Goal: Check status

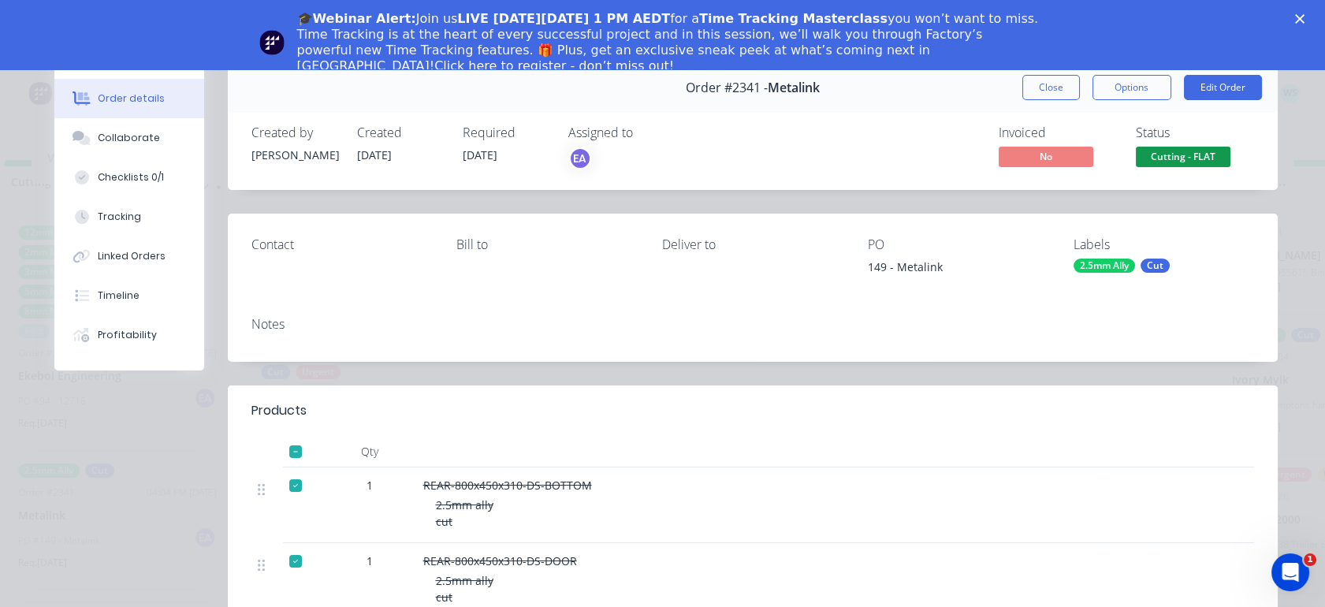
scroll to position [0, 3187]
click at [1047, 92] on button "Close" at bounding box center [1052, 87] width 58 height 25
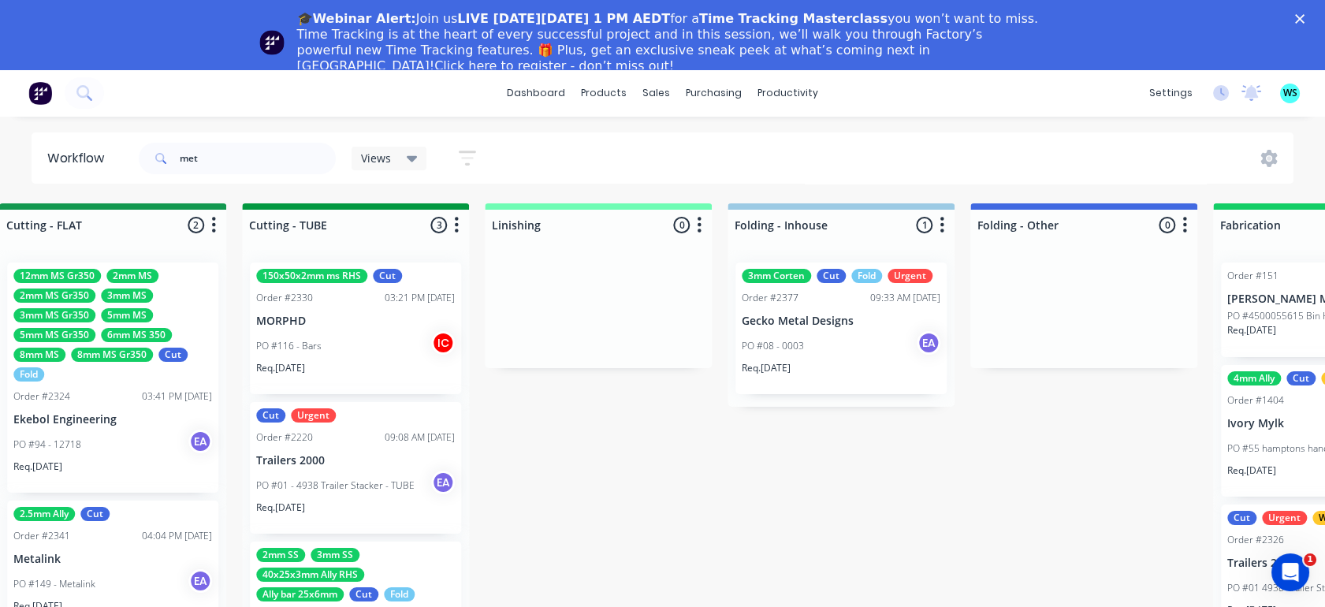
drag, startPoint x: 653, startPoint y: 363, endPoint x: 680, endPoint y: 356, distance: 27.5
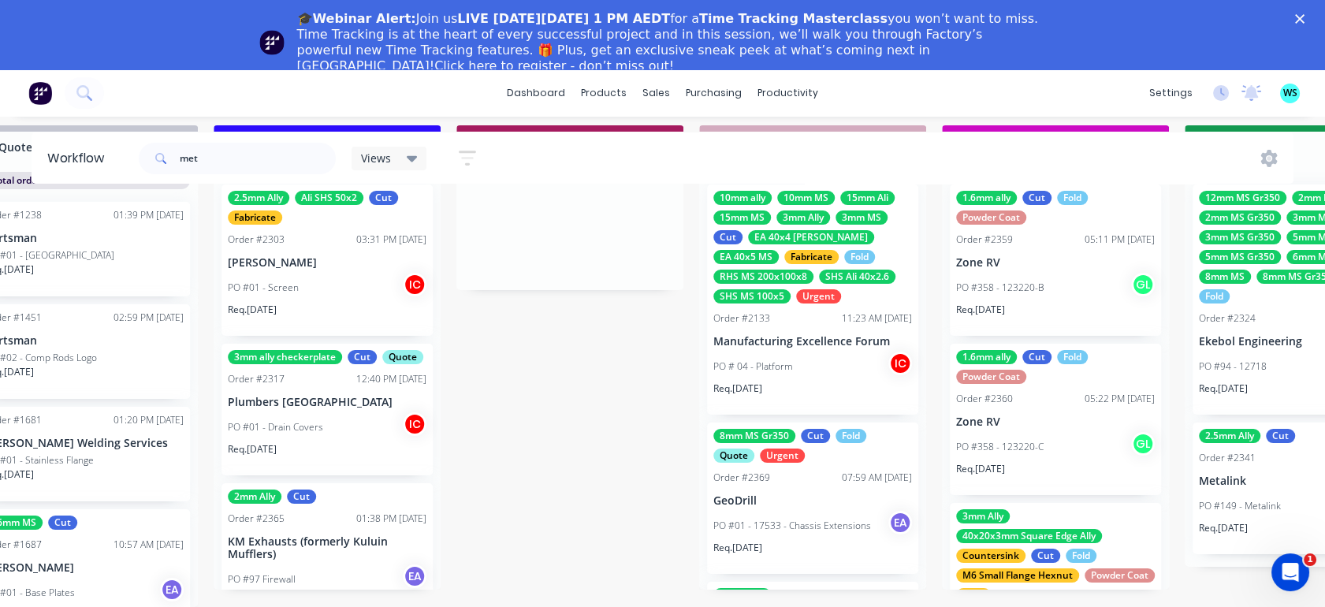
drag, startPoint x: 680, startPoint y: 356, endPoint x: 505, endPoint y: 415, distance: 184.5
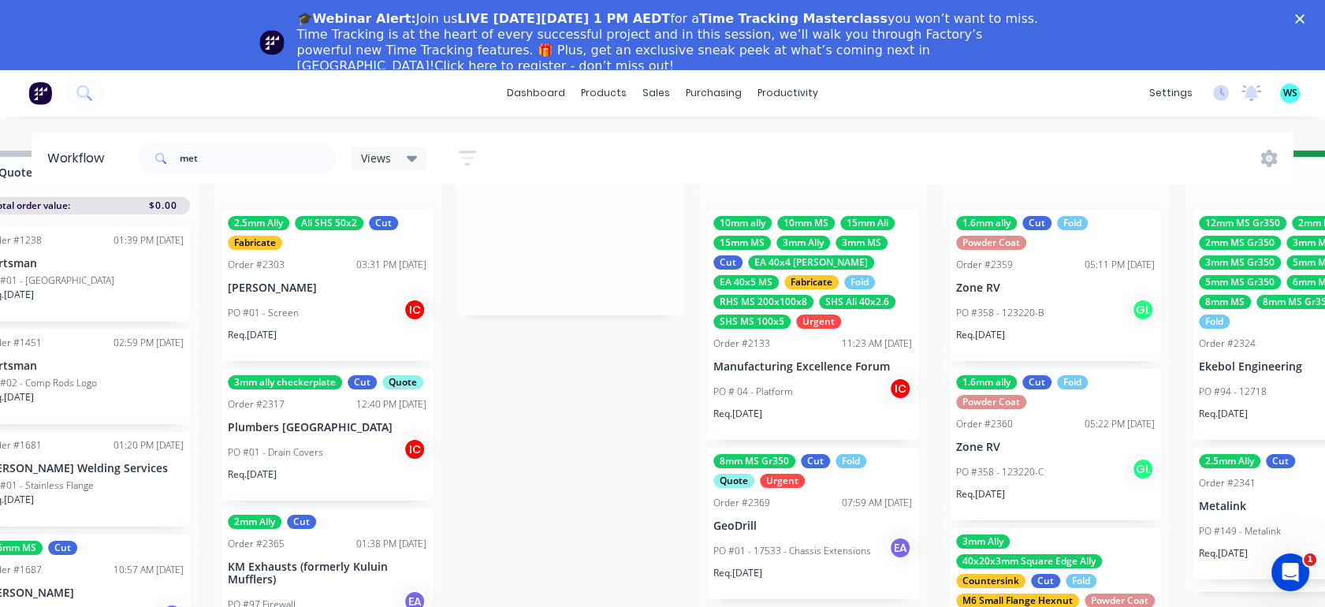
scroll to position [1, 2006]
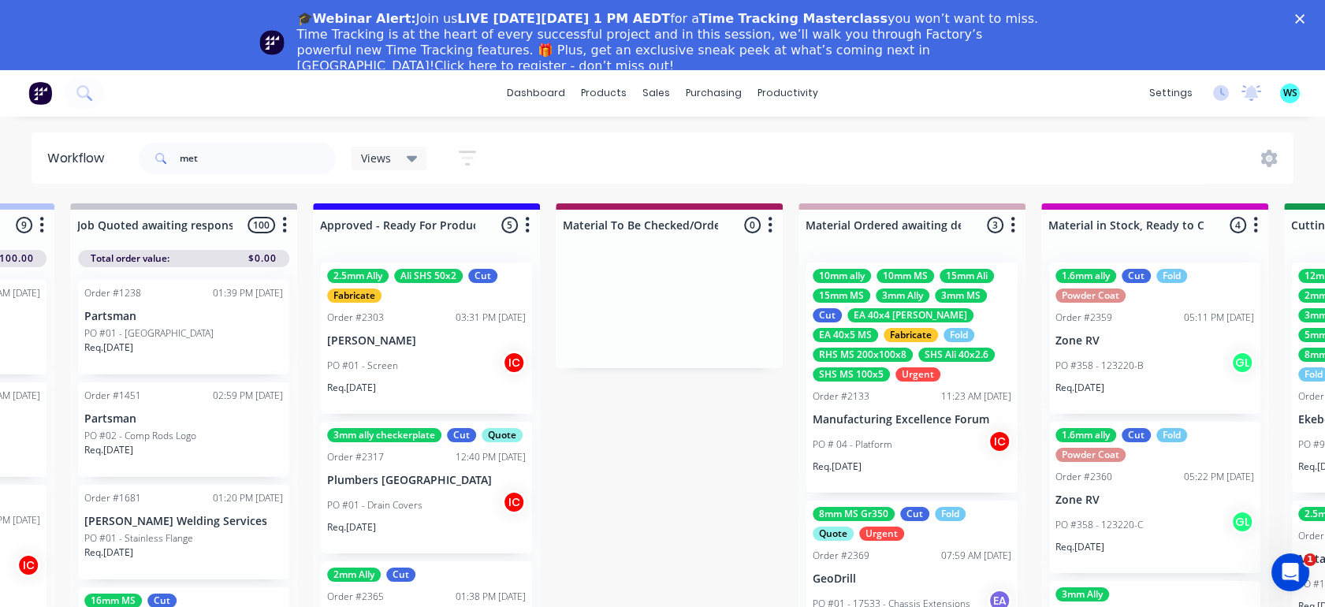
drag, startPoint x: 530, startPoint y: 386, endPoint x: 459, endPoint y: 394, distance: 71.4
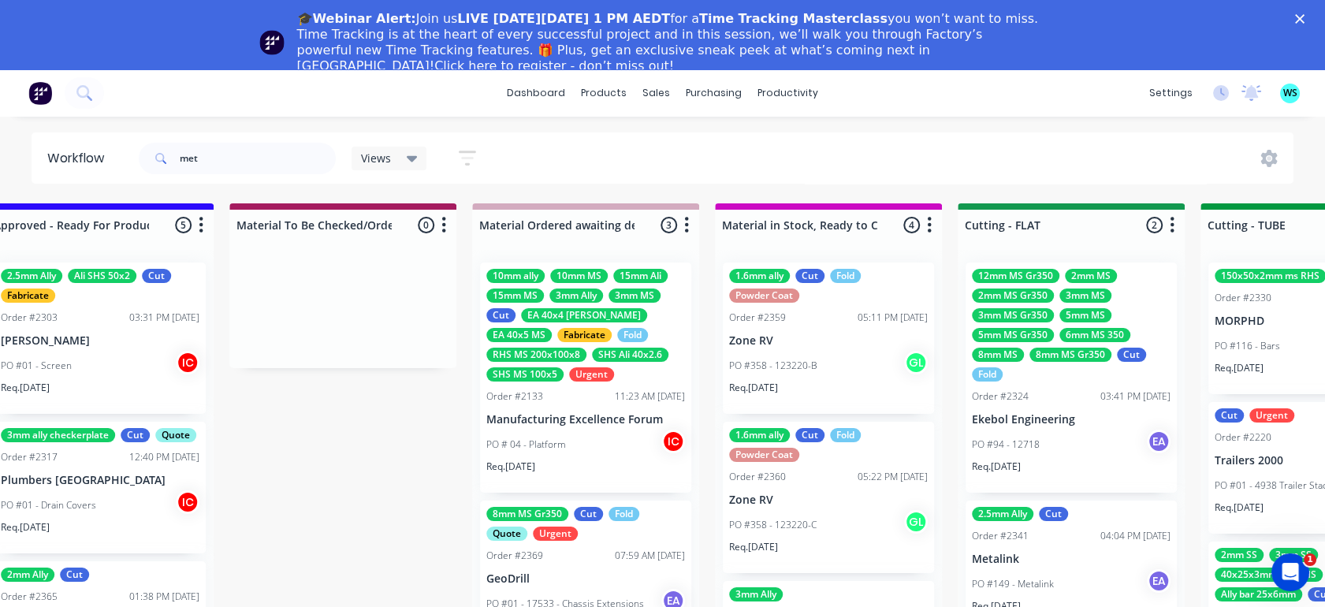
scroll to position [0, 2297]
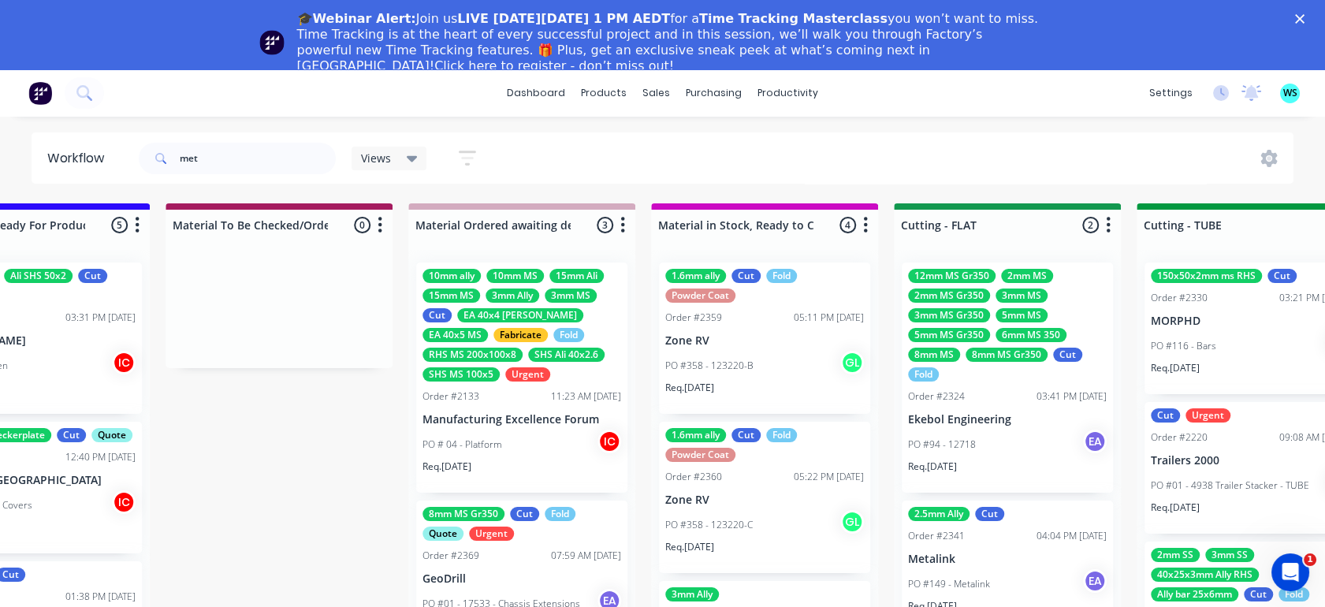
drag, startPoint x: 792, startPoint y: 360, endPoint x: 840, endPoint y: 355, distance: 47.5
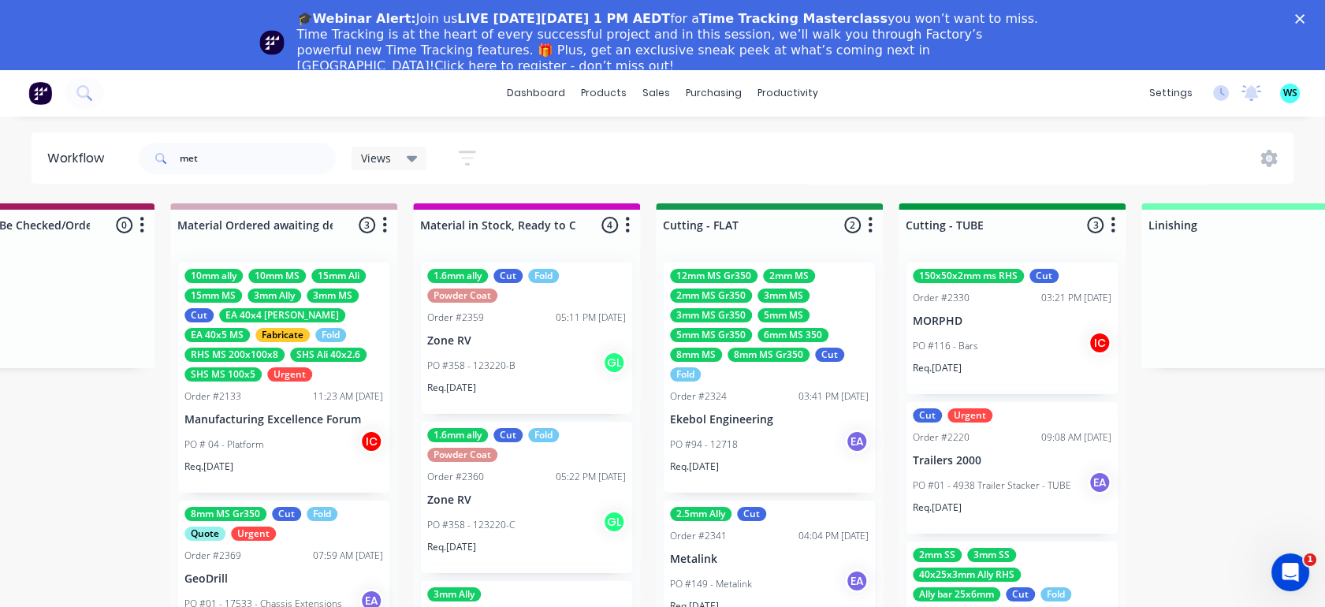
scroll to position [0, 2794]
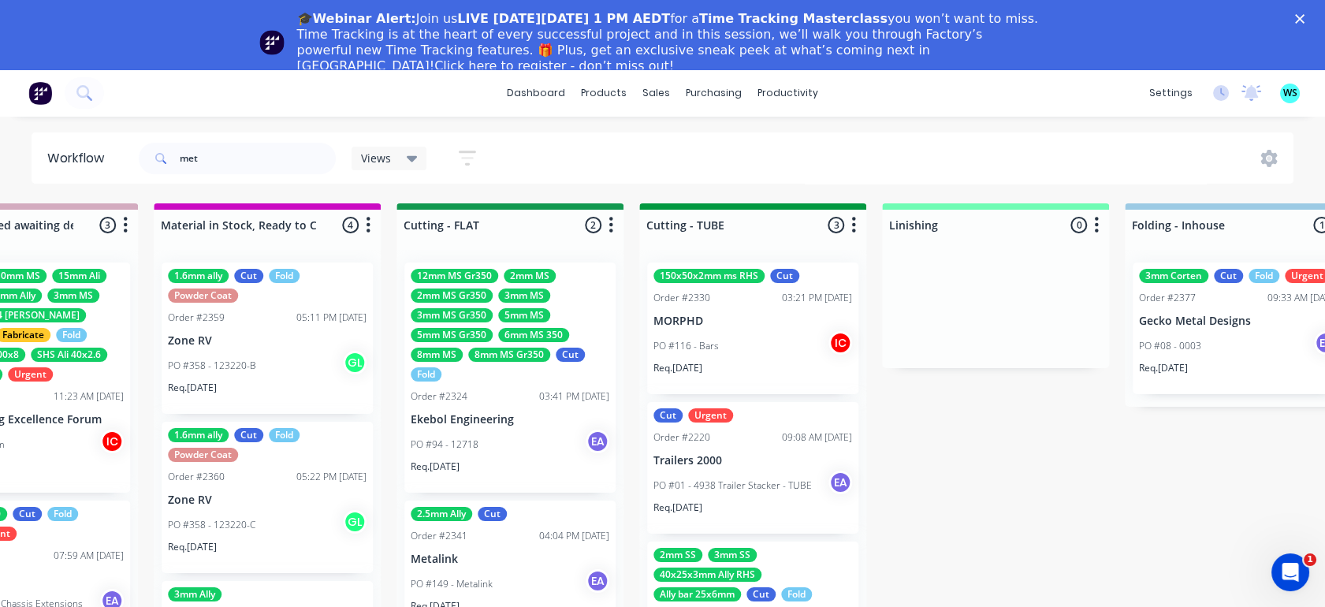
drag, startPoint x: 561, startPoint y: 378, endPoint x: 474, endPoint y: 370, distance: 87.9
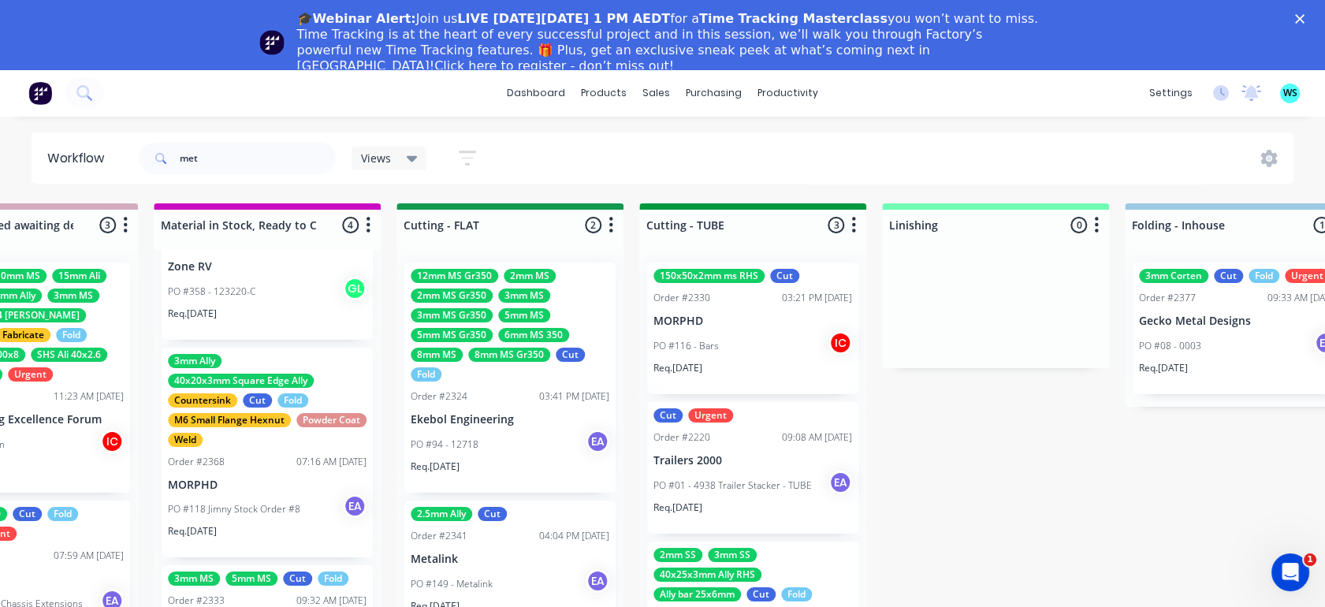
scroll to position [262, 0]
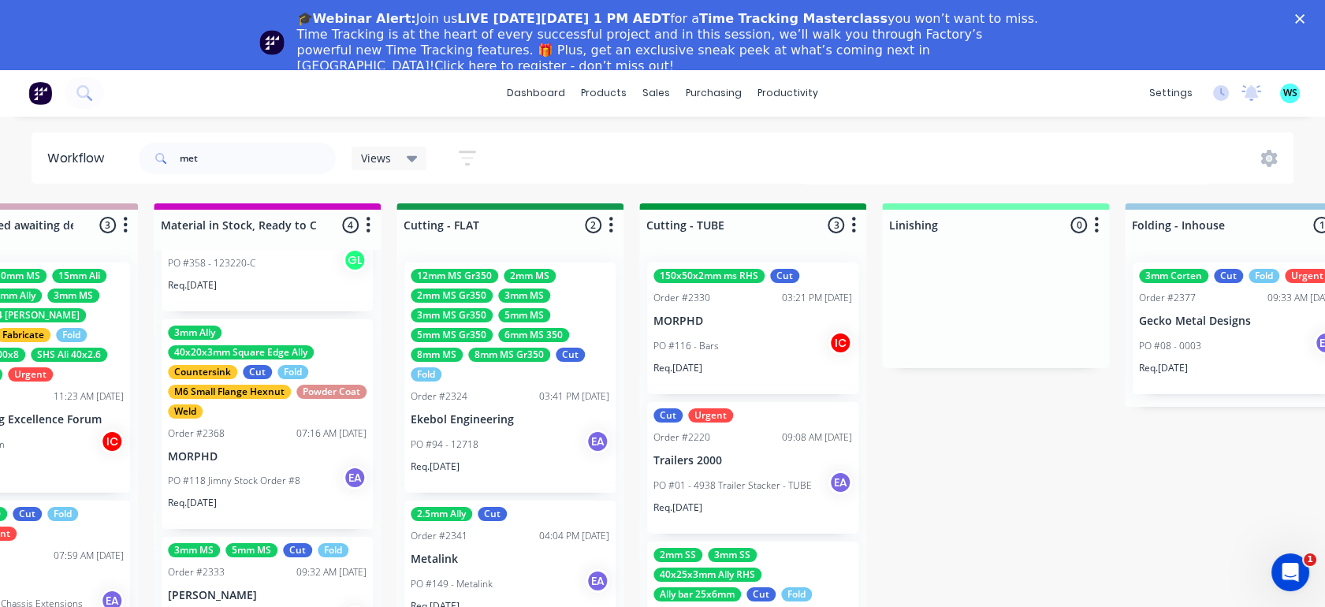
click at [242, 454] on p "MORPHD" at bounding box center [267, 456] width 199 height 13
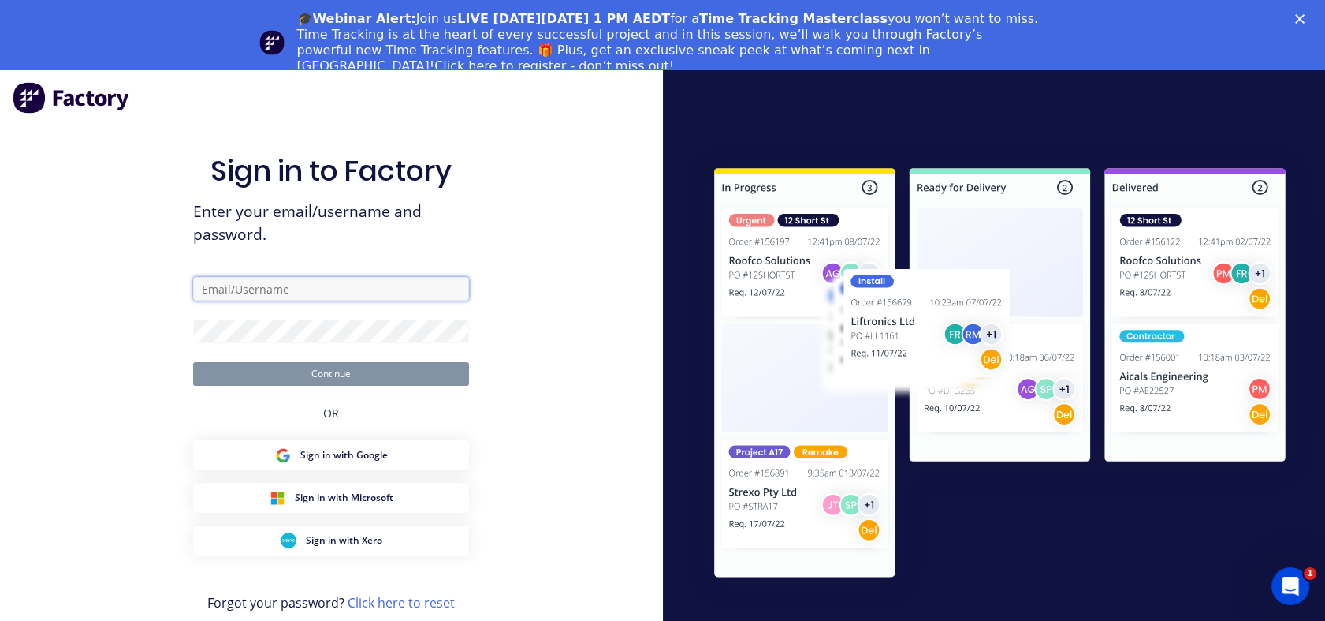
type input "workshop@metalmorphiclaser.com.au"
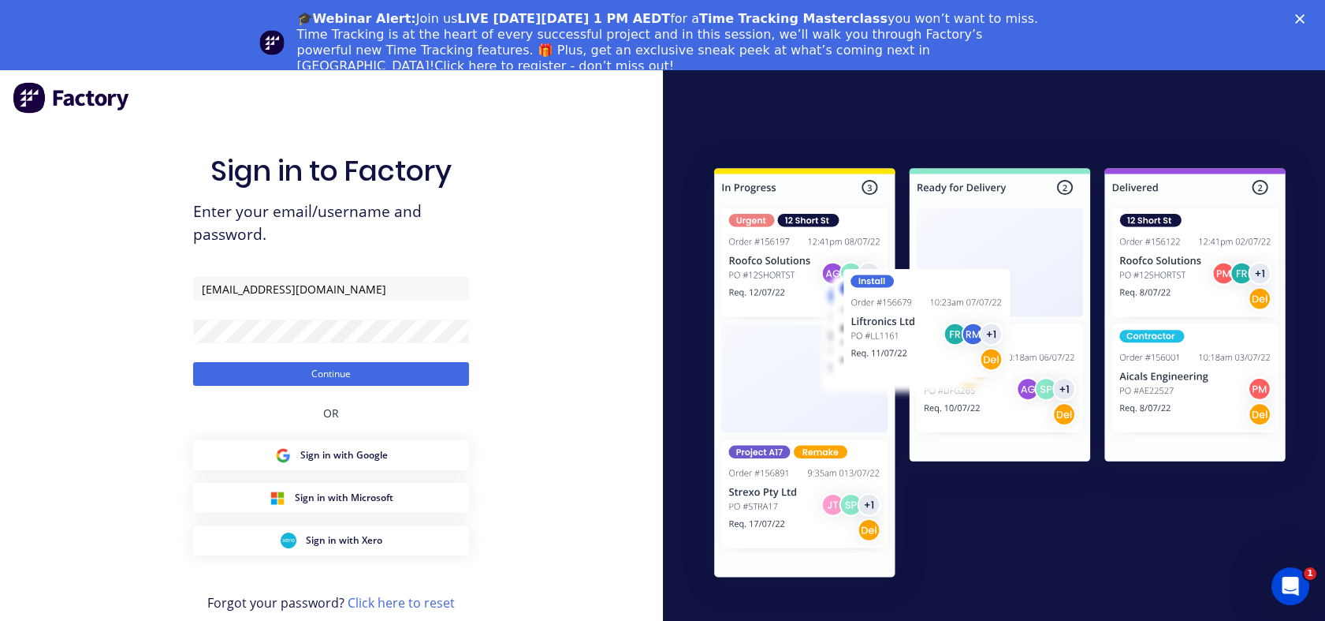
click at [356, 388] on div "Sign in to Factory Enter your email/username and password. workshop@metalmorphi…" at bounding box center [331, 396] width 276 height 564
click at [363, 382] on button "Continue" at bounding box center [331, 374] width 276 height 24
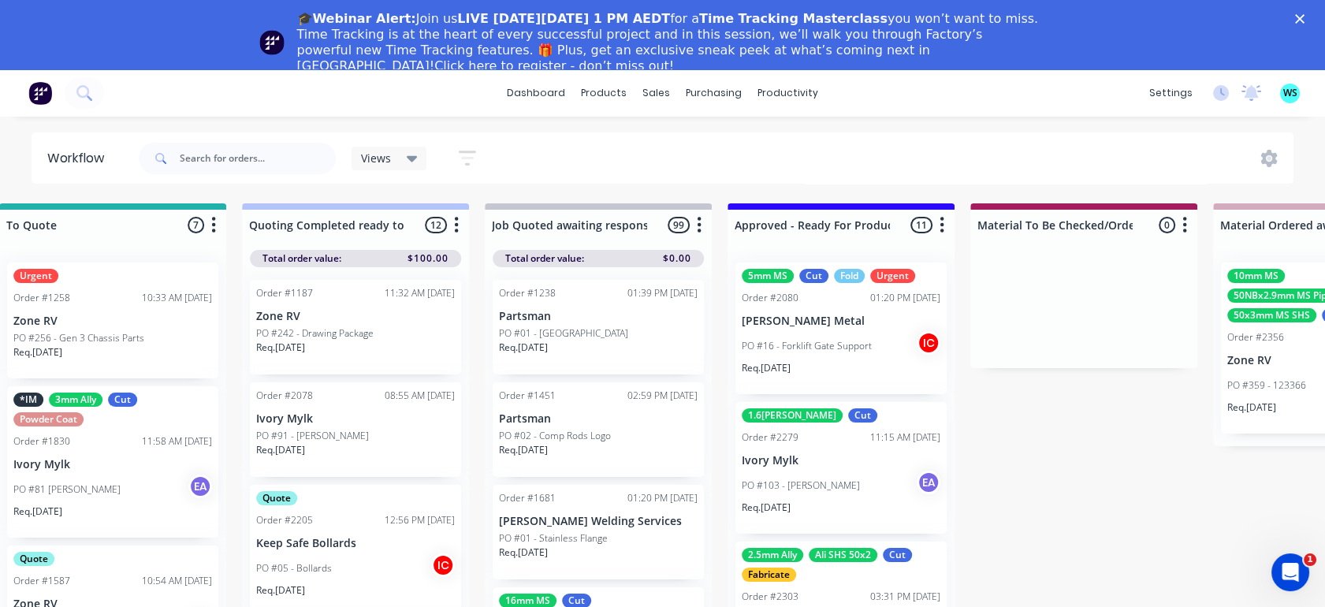
scroll to position [0, 2128]
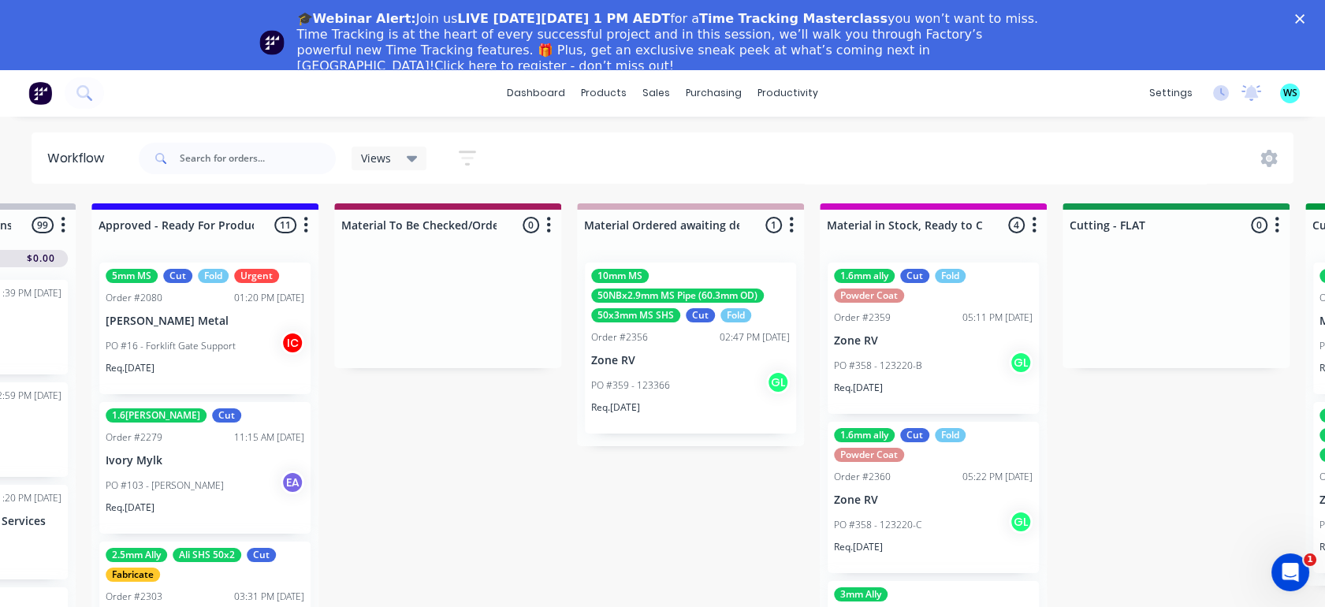
drag, startPoint x: 569, startPoint y: 449, endPoint x: 733, endPoint y: 385, distance: 176.3
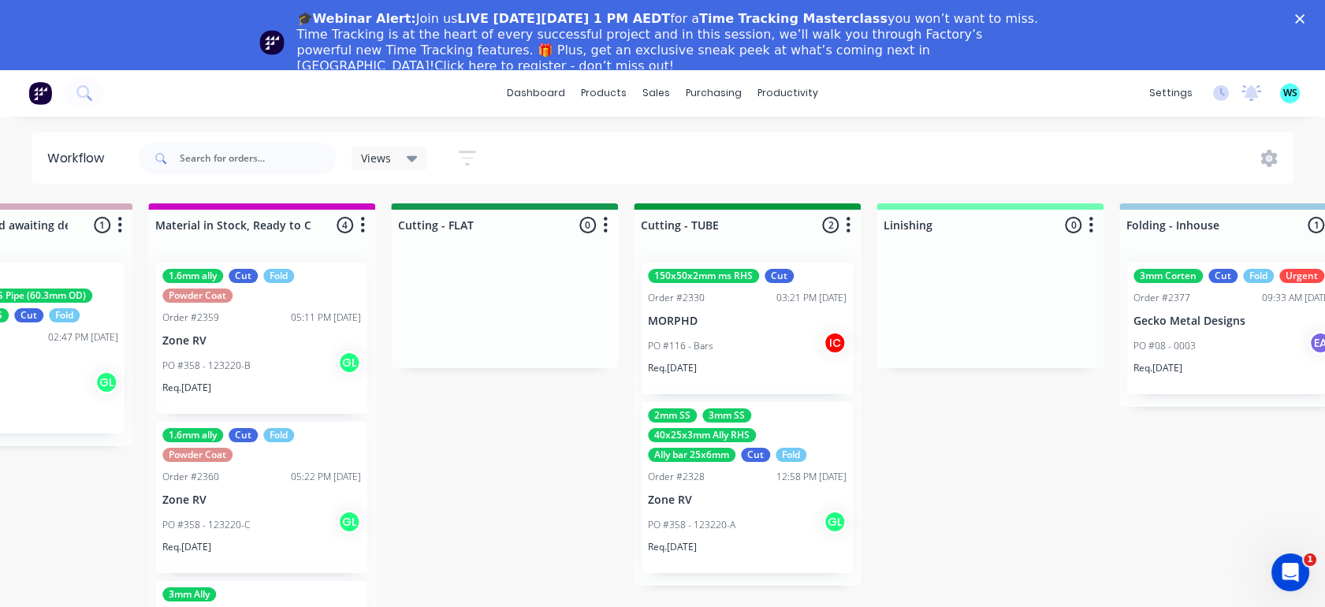
drag, startPoint x: 736, startPoint y: 387, endPoint x: 675, endPoint y: 406, distance: 64.3
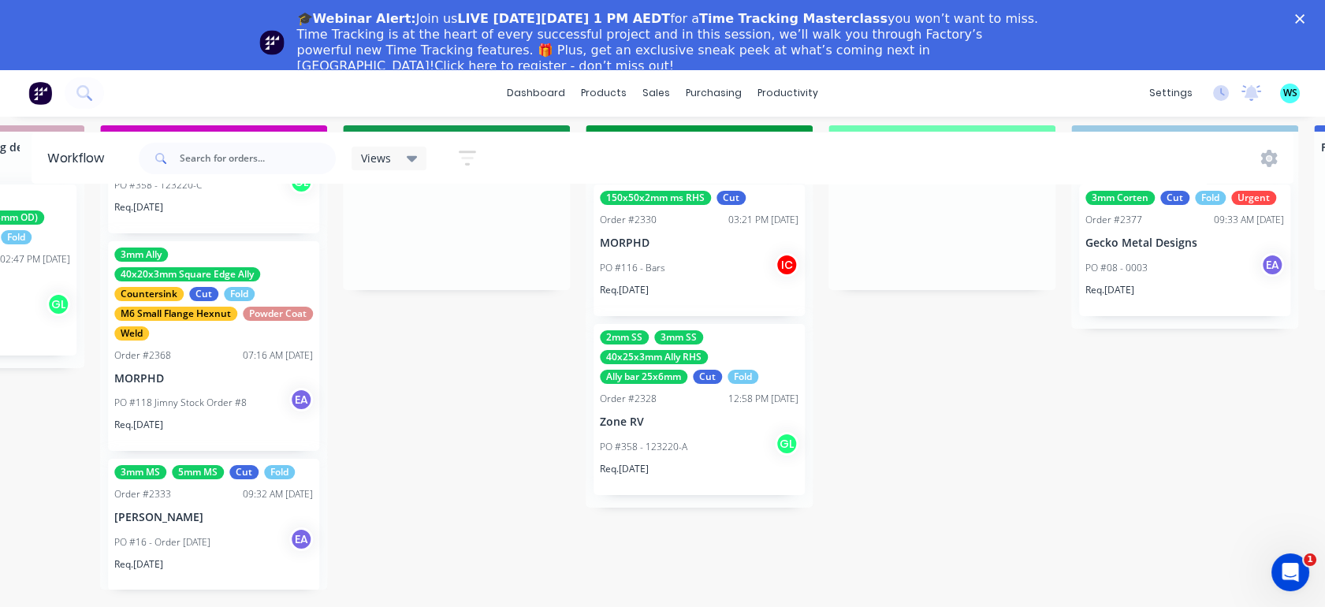
scroll to position [91, 2848]
click at [225, 332] on div "3mm Ally 40x20x3mm Square Edge Ally Countersink Cut Fold M6 Small Flange Hexnut…" at bounding box center [213, 346] width 211 height 211
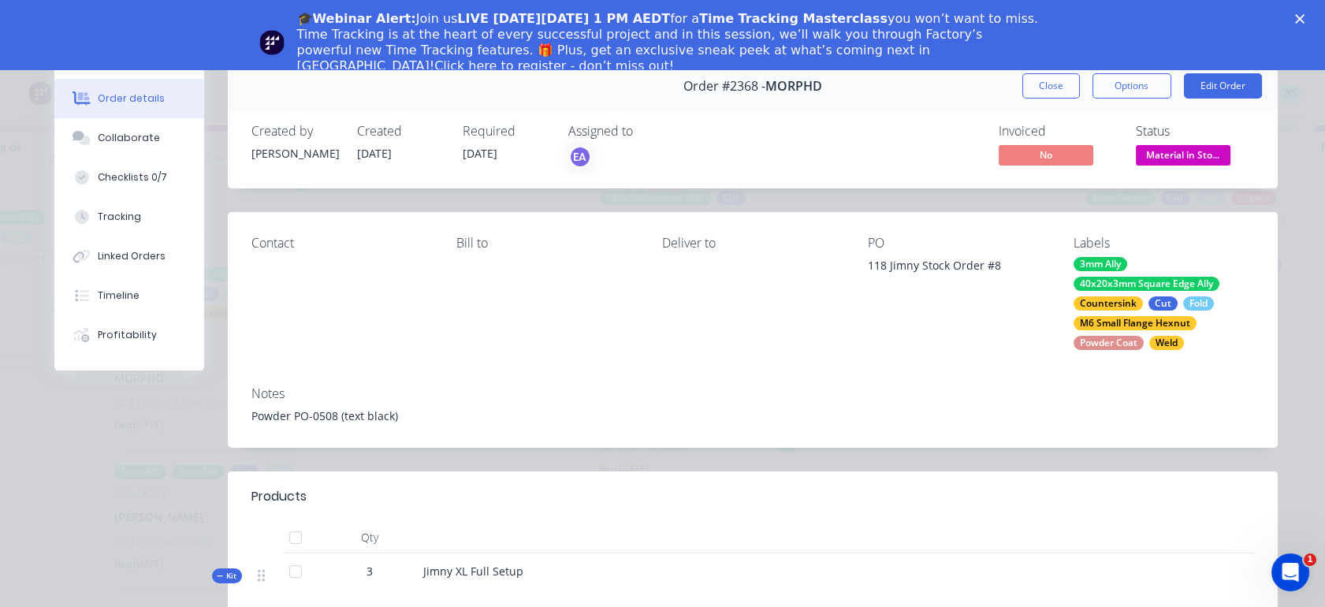
scroll to position [0, 0]
drag, startPoint x: 1024, startPoint y: 76, endPoint x: 1022, endPoint y: 88, distance: 12.1
click at [1025, 76] on button "Close" at bounding box center [1052, 87] width 58 height 25
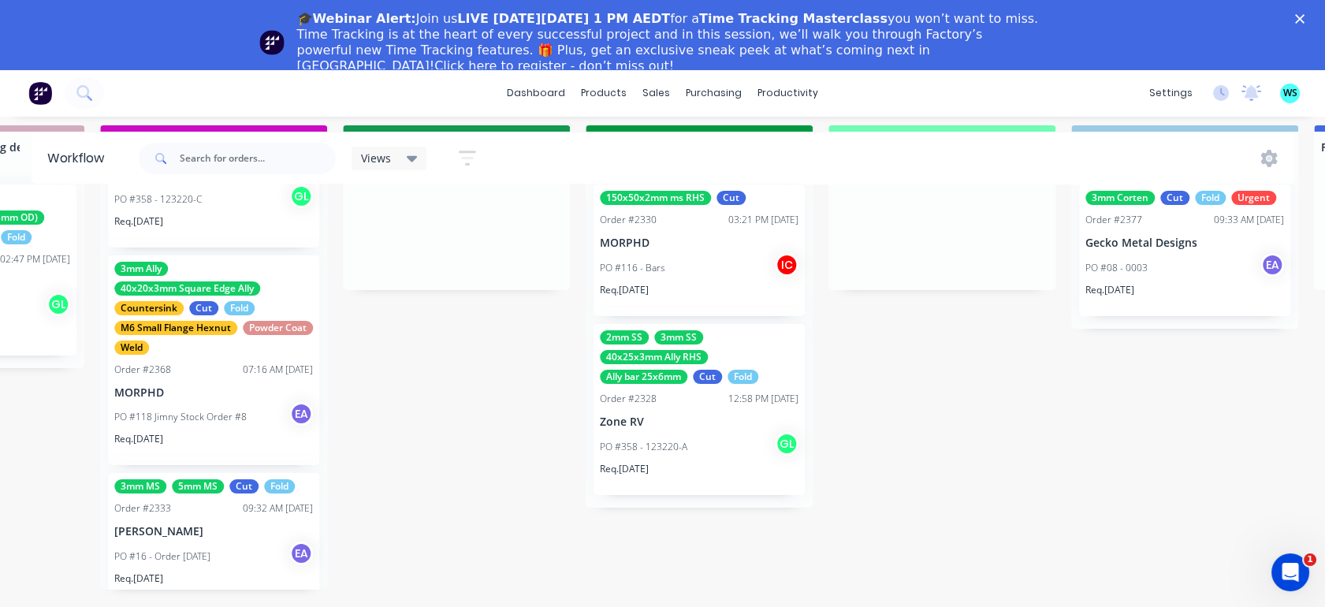
scroll to position [262, 0]
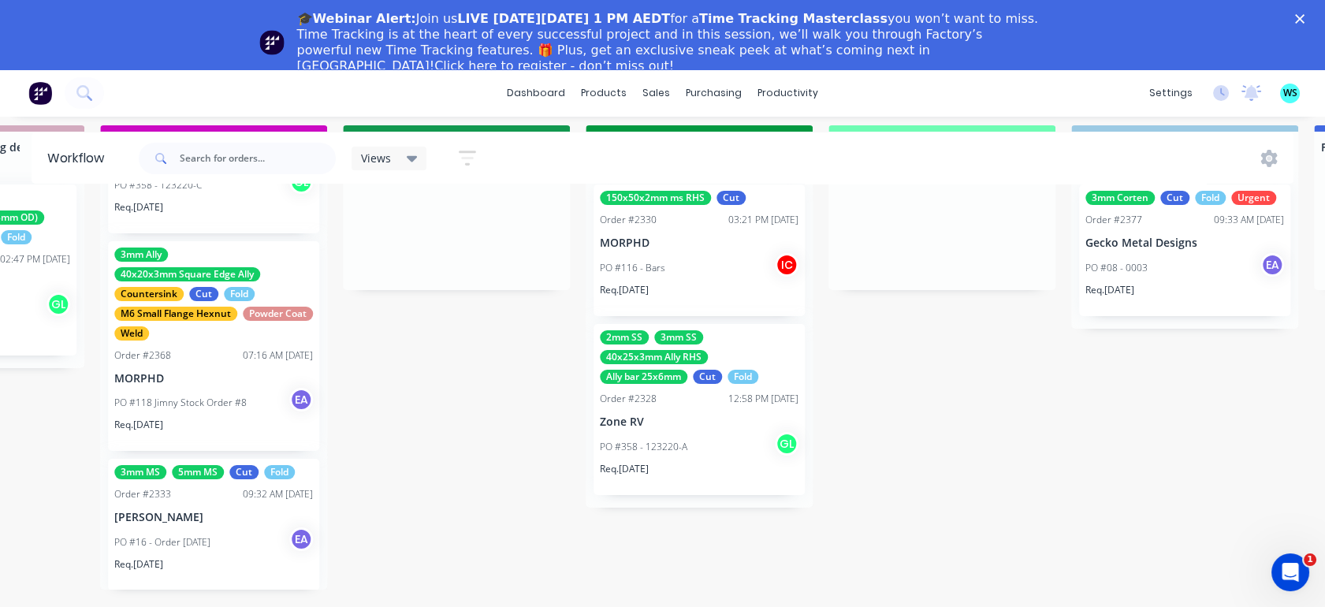
click at [198, 388] on div "PO #118 Jimny Stock Order #8 EA" at bounding box center [213, 403] width 199 height 30
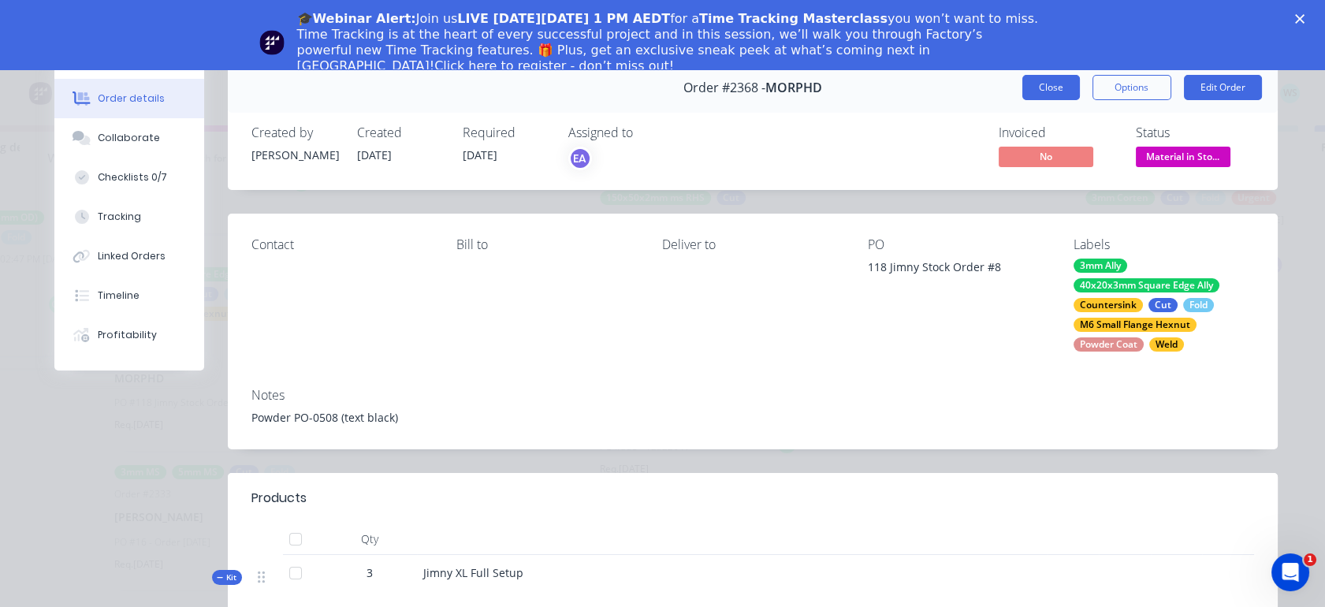
click at [1037, 79] on button "Close" at bounding box center [1052, 87] width 58 height 25
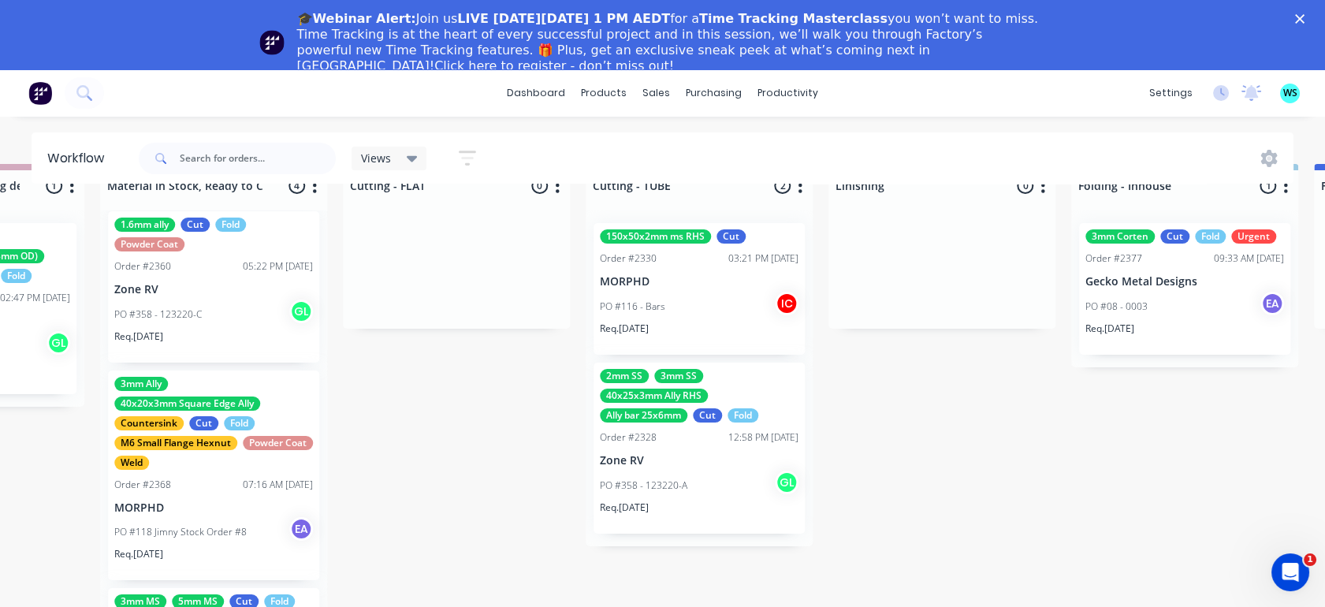
scroll to position [91, 2848]
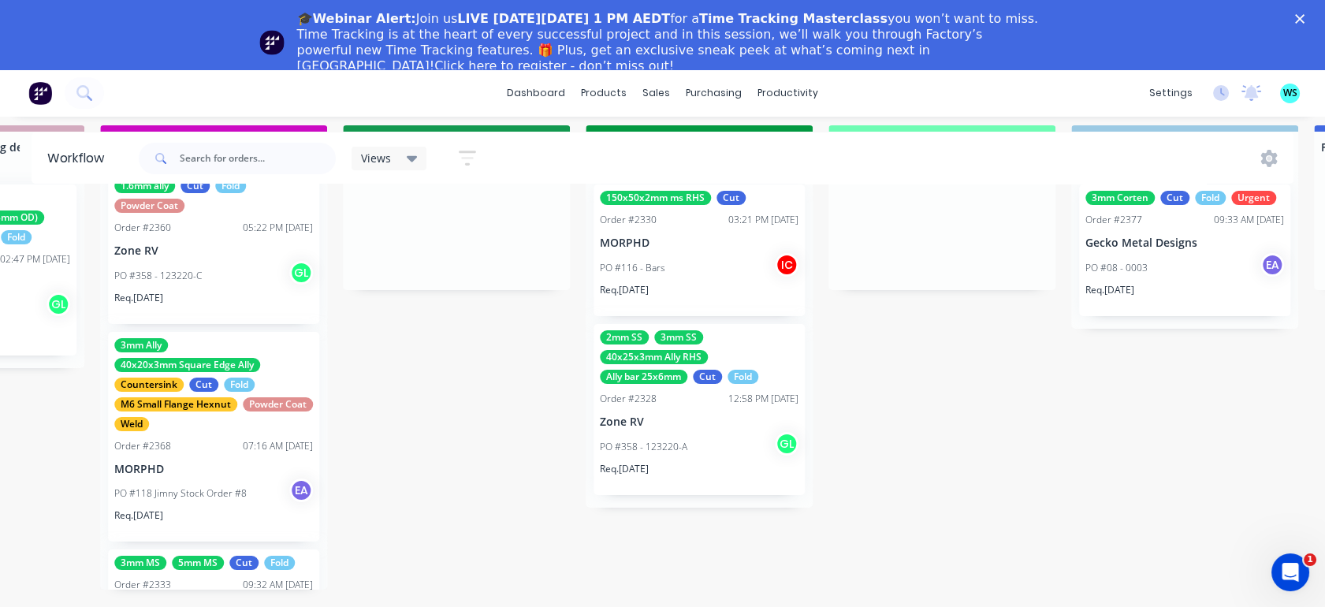
click at [199, 463] on p "MORPHD" at bounding box center [213, 469] width 199 height 13
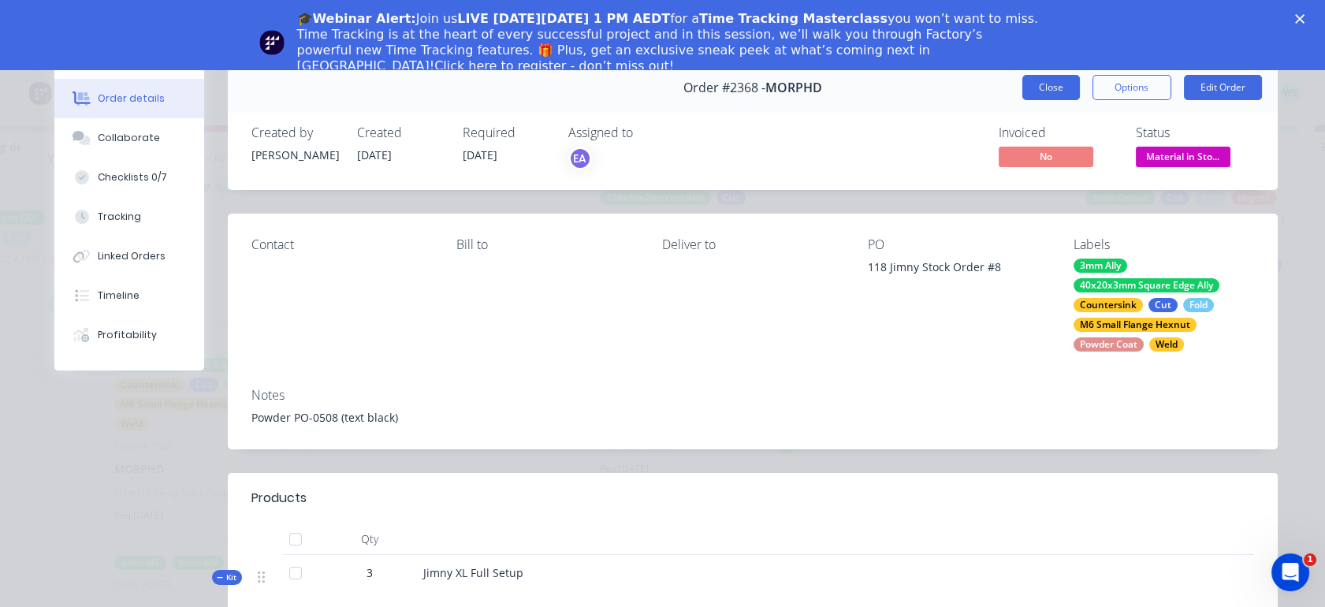
click at [1023, 91] on button "Close" at bounding box center [1052, 87] width 58 height 25
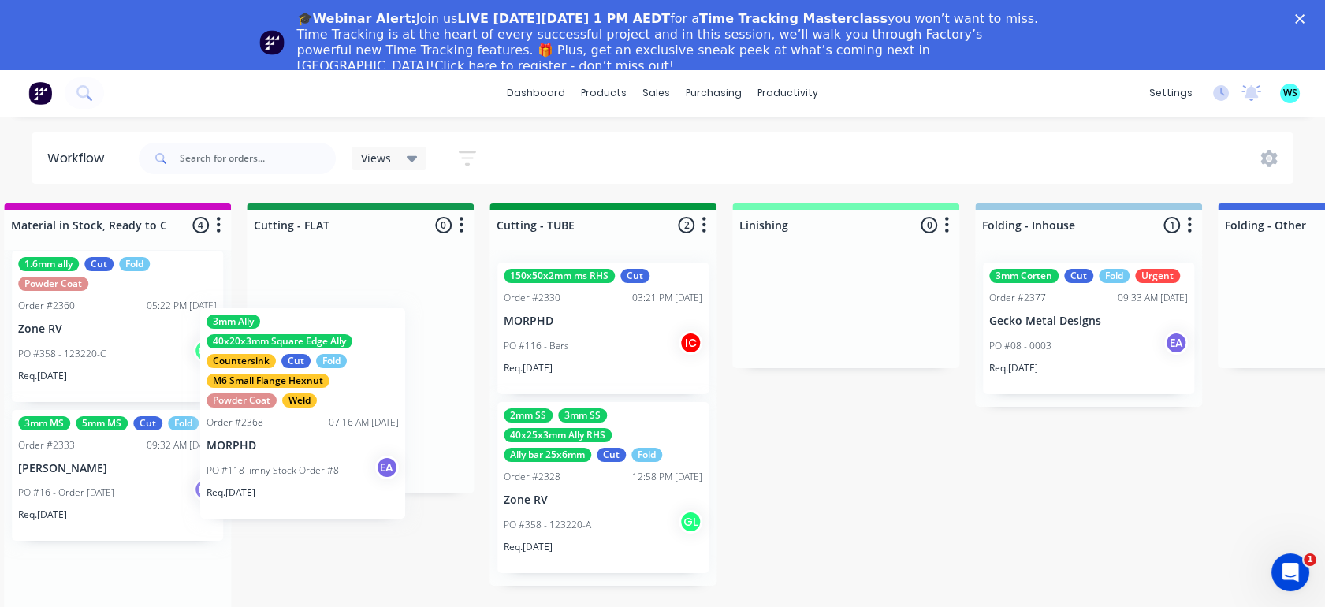
scroll to position [0, 2939]
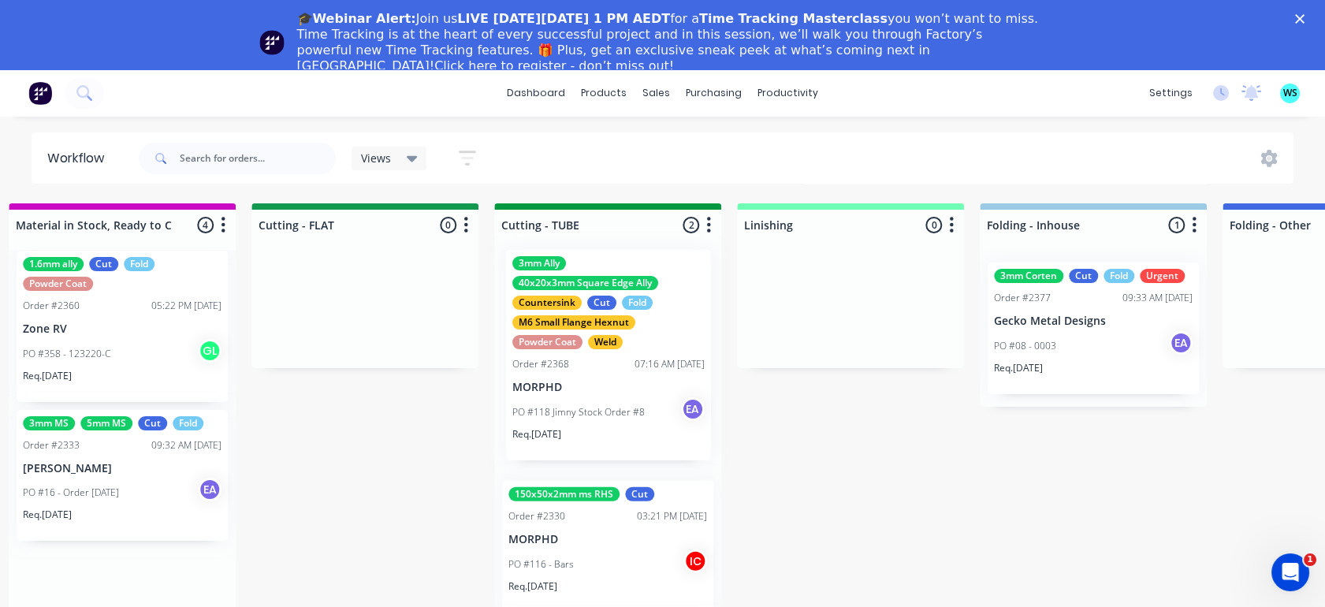
drag, startPoint x: 185, startPoint y: 449, endPoint x: 593, endPoint y: 382, distance: 413.1
click at [593, 382] on div "Submitted 12 Status colour #273444 hex #273444 Save Cancel Summaries Total orde…" at bounding box center [307, 444] width 6517 height 482
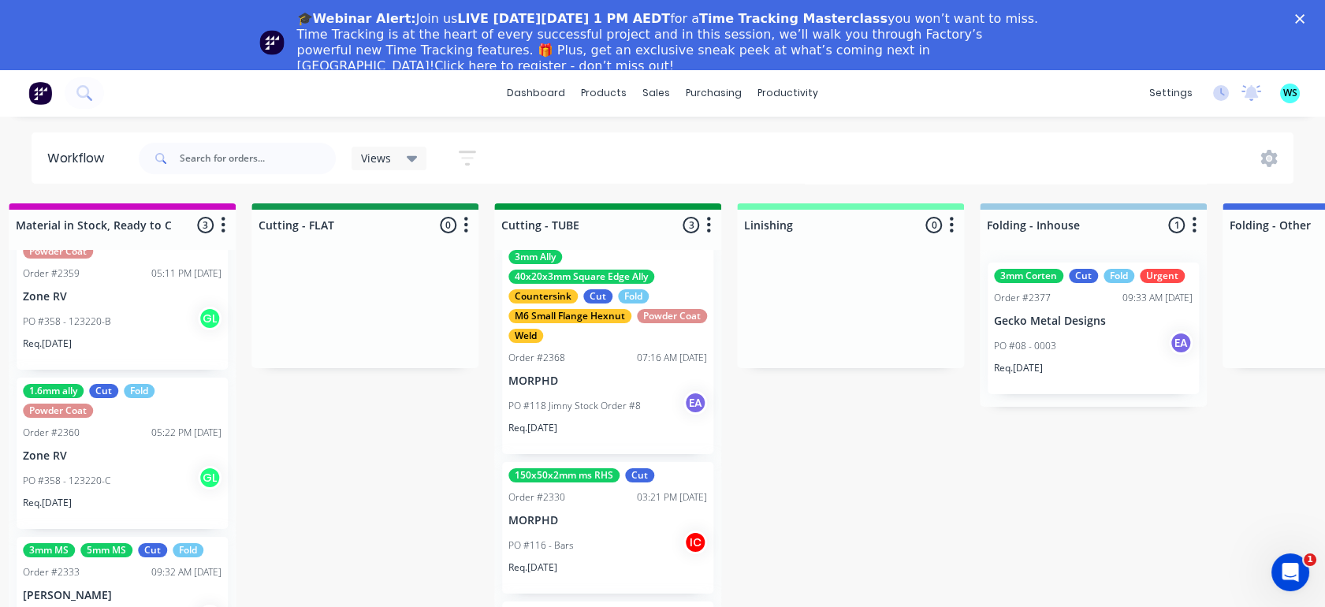
scroll to position [0, 0]
